Goal: Transaction & Acquisition: Purchase product/service

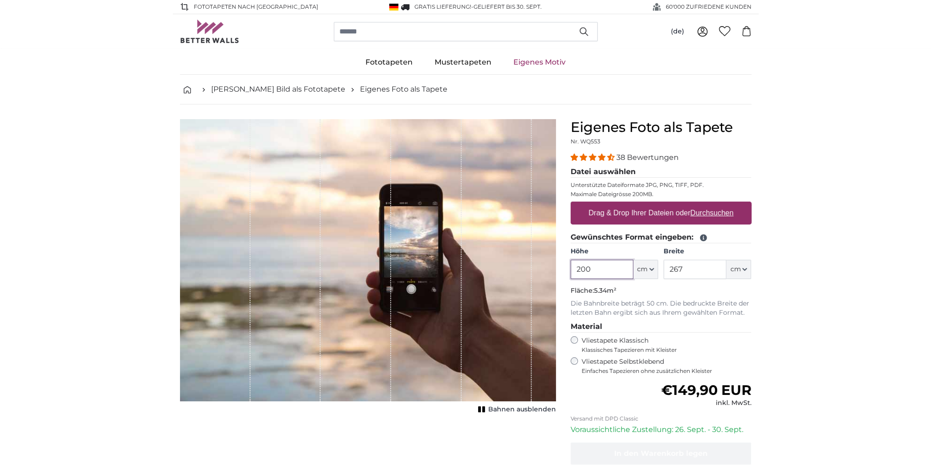
drag, startPoint x: 572, startPoint y: 267, endPoint x: 531, endPoint y: 264, distance: 40.9
click at [531, 264] on product-detail "Abbrechen Bild zuschneiden Bahnen ausblenden Eigenes Foto als Tapete Nr. WQ553 …" at bounding box center [466, 317] width 586 height 427
drag, startPoint x: 604, startPoint y: 265, endPoint x: 546, endPoint y: 257, distance: 57.8
click at [546, 257] on product-detail "Abbrechen Bild zuschneiden Bahnen ausblenden Eigenes Foto als Tapete Nr. WQ553 …" at bounding box center [466, 317] width 586 height 427
type input "260"
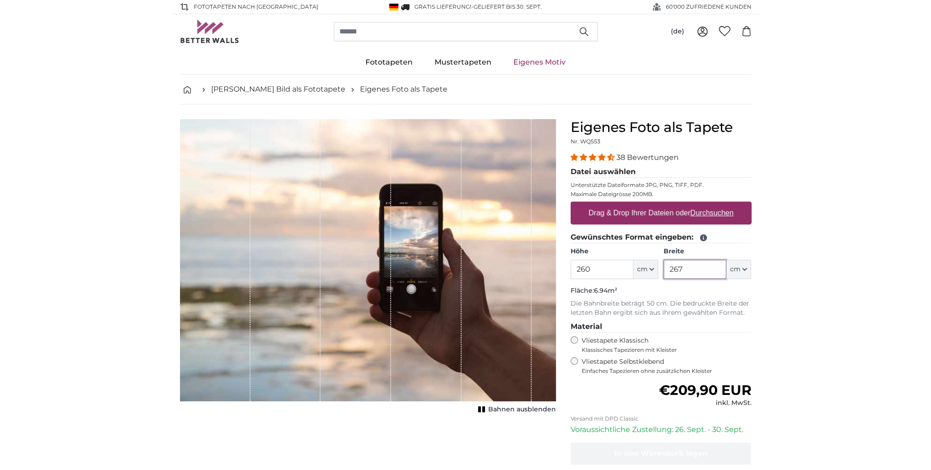
drag, startPoint x: 709, startPoint y: 267, endPoint x: 644, endPoint y: 264, distance: 65.1
click at [644, 264] on div "Höhe 260 ft cm Centimeter (cm) Inches (inch) Feet (ft. in.) Breite 267 ft cm Ce…" at bounding box center [661, 263] width 181 height 32
type input "314"
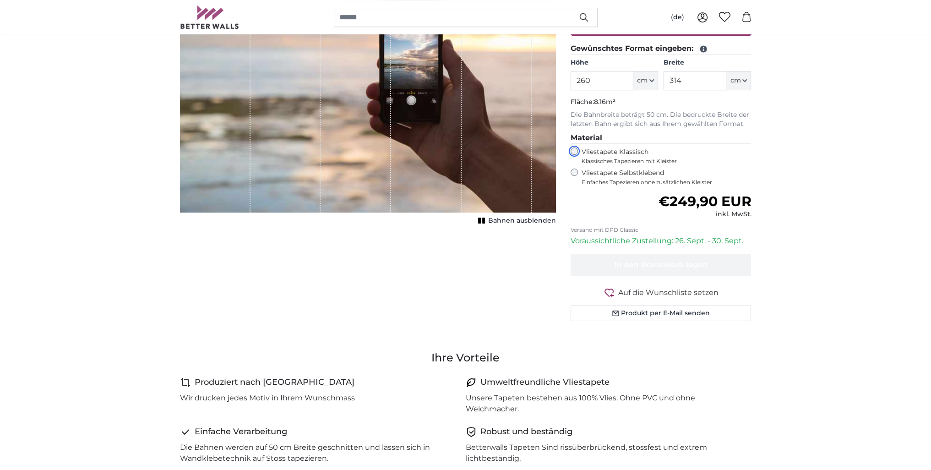
scroll to position [183, 0]
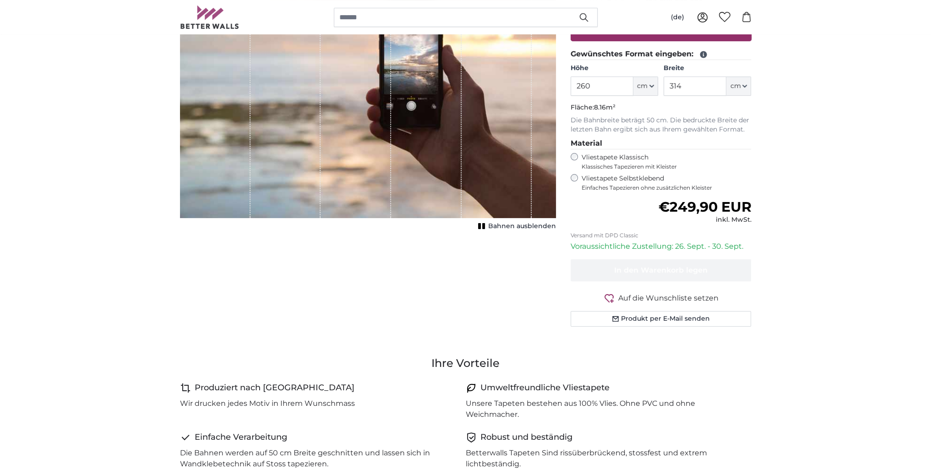
click at [481, 226] on rect "1 of 1" at bounding box center [479, 226] width 3 height 6
click at [481, 226] on rect "1 of 1" at bounding box center [480, 226] width 3 height 6
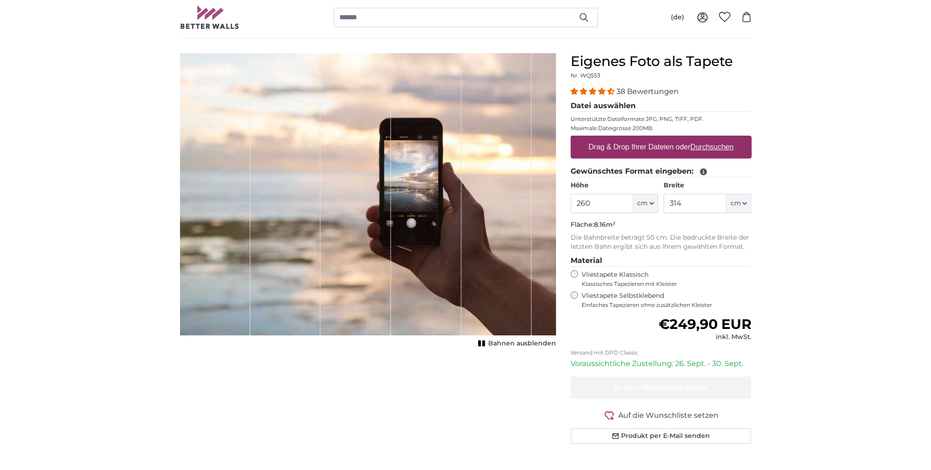
scroll to position [46, 0]
